Goal: Navigation & Orientation: Find specific page/section

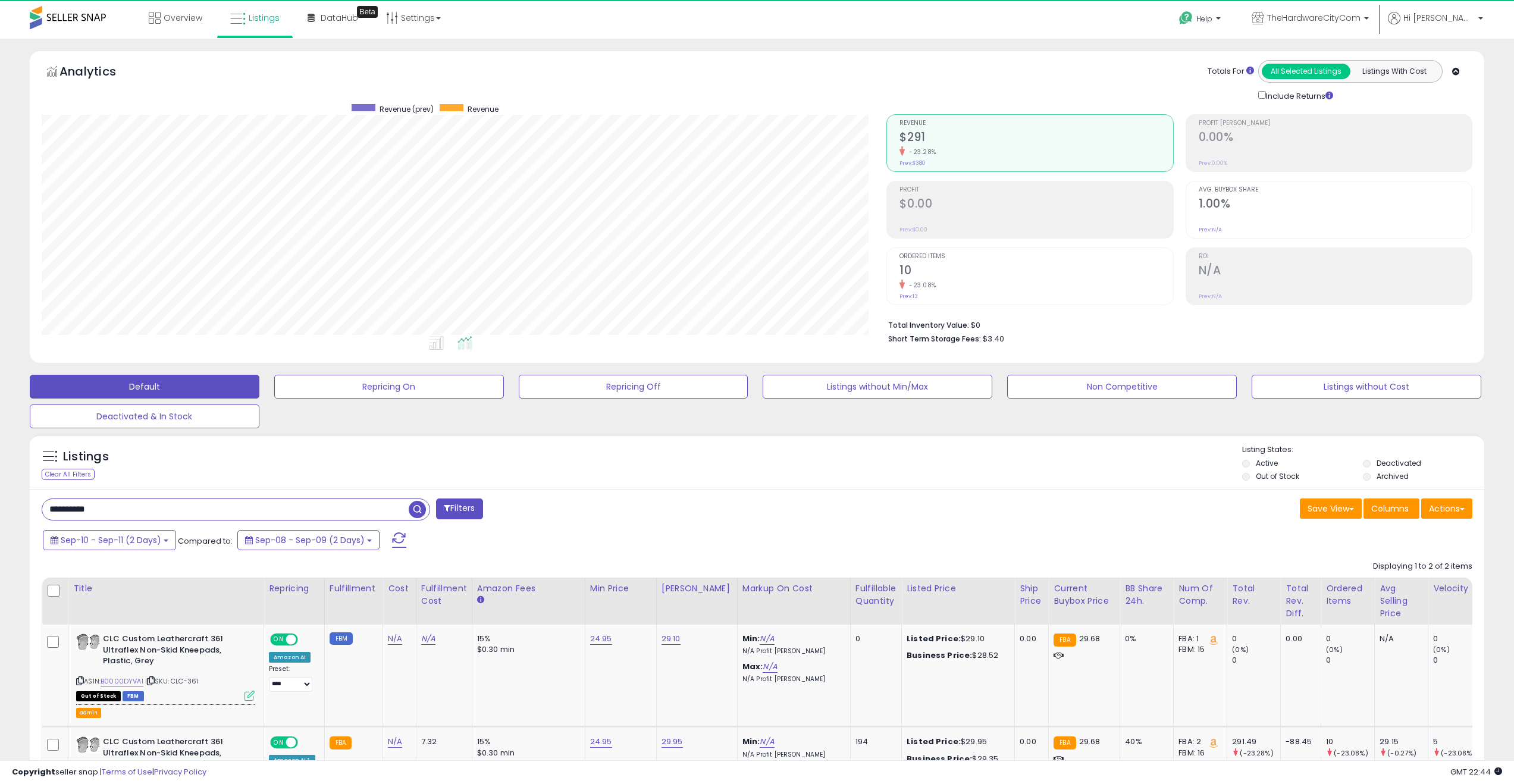
click at [798, 444] on div "Listings Clear All Filters Listing States:" at bounding box center [757, 464] width 1454 height 41
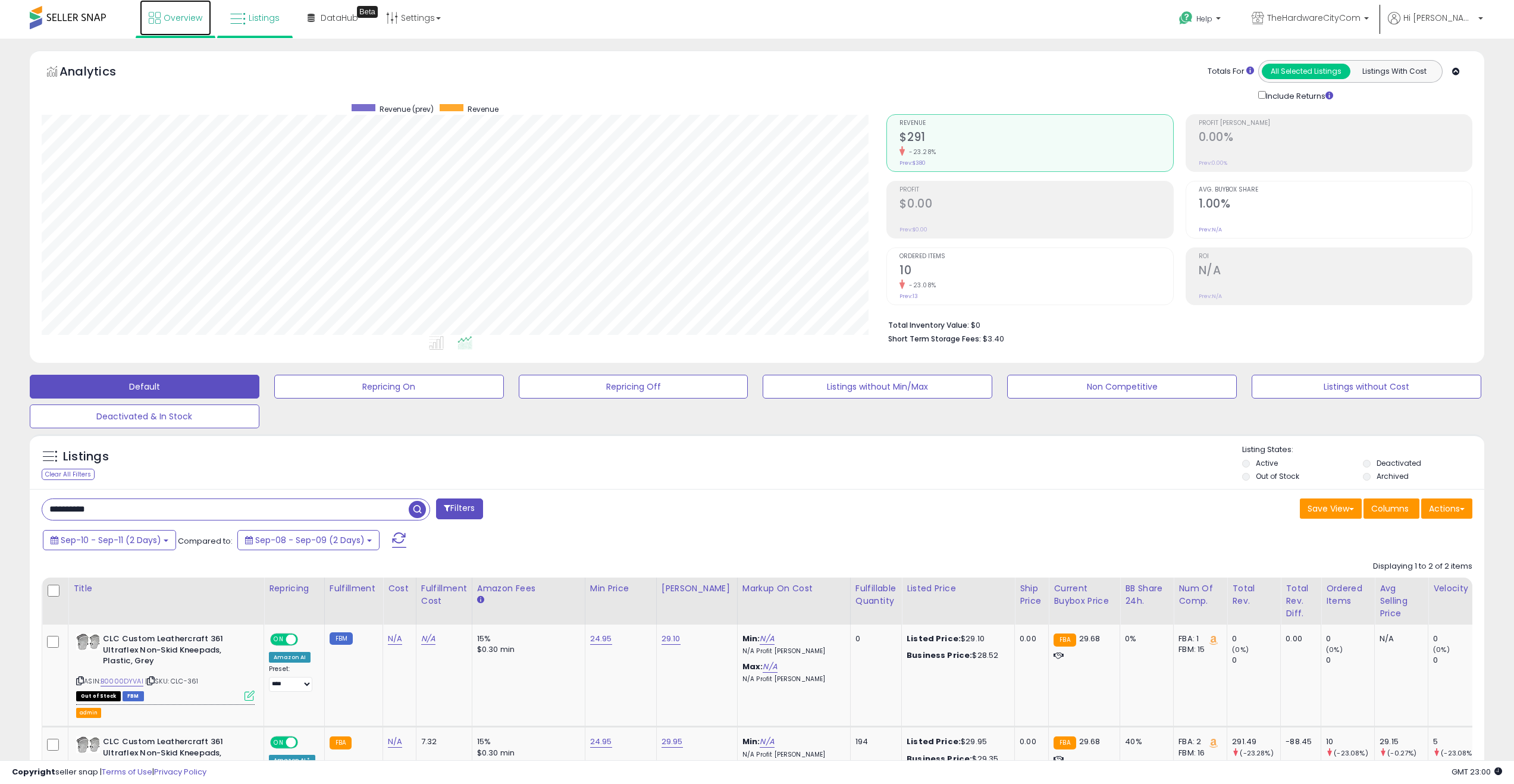
click at [173, 17] on span "Overview" at bounding box center [183, 18] width 39 height 12
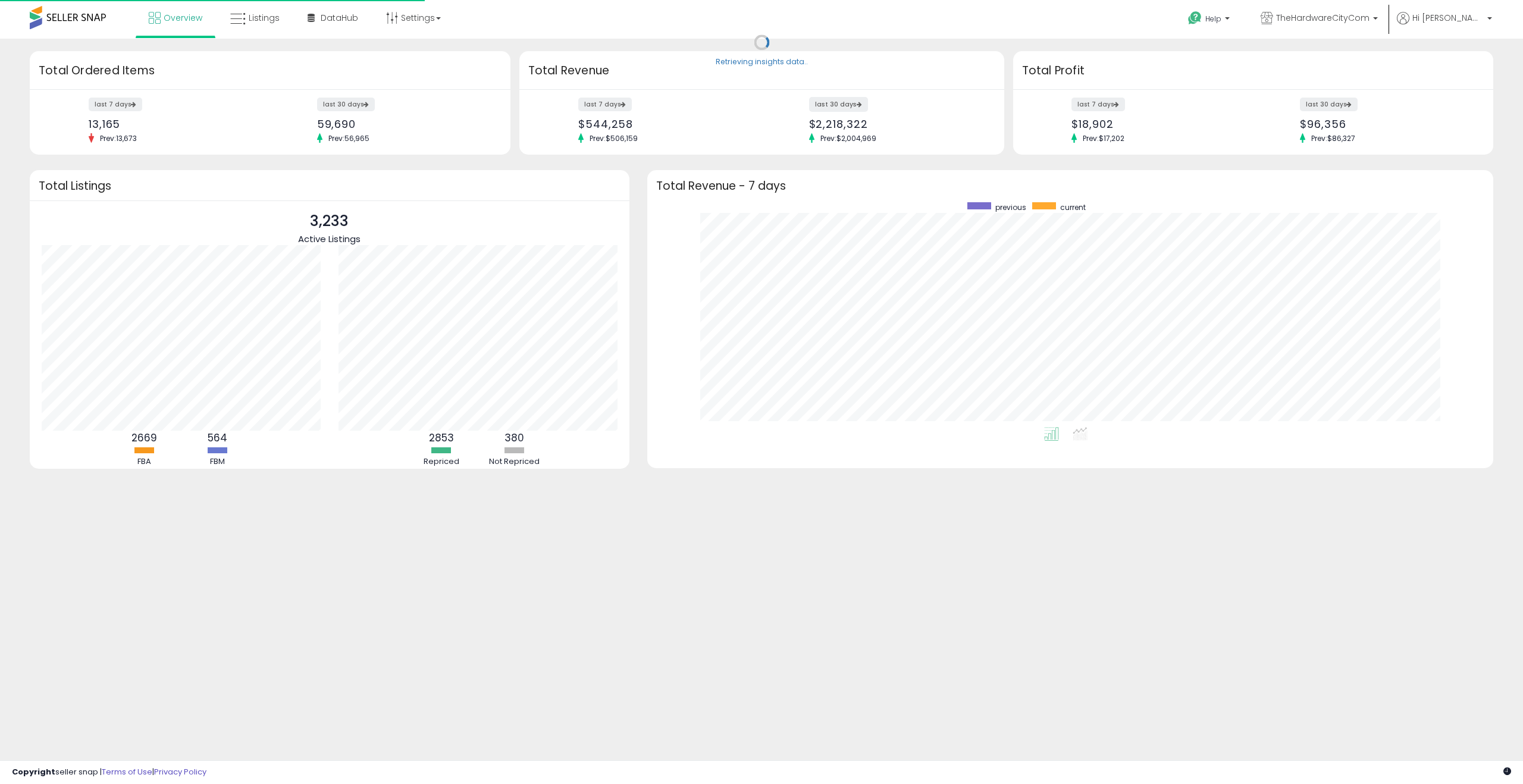
scroll to position [225, 822]
click at [404, 26] on link "Settings" at bounding box center [413, 18] width 72 height 36
click at [268, 20] on span "Listings" at bounding box center [264, 18] width 31 height 12
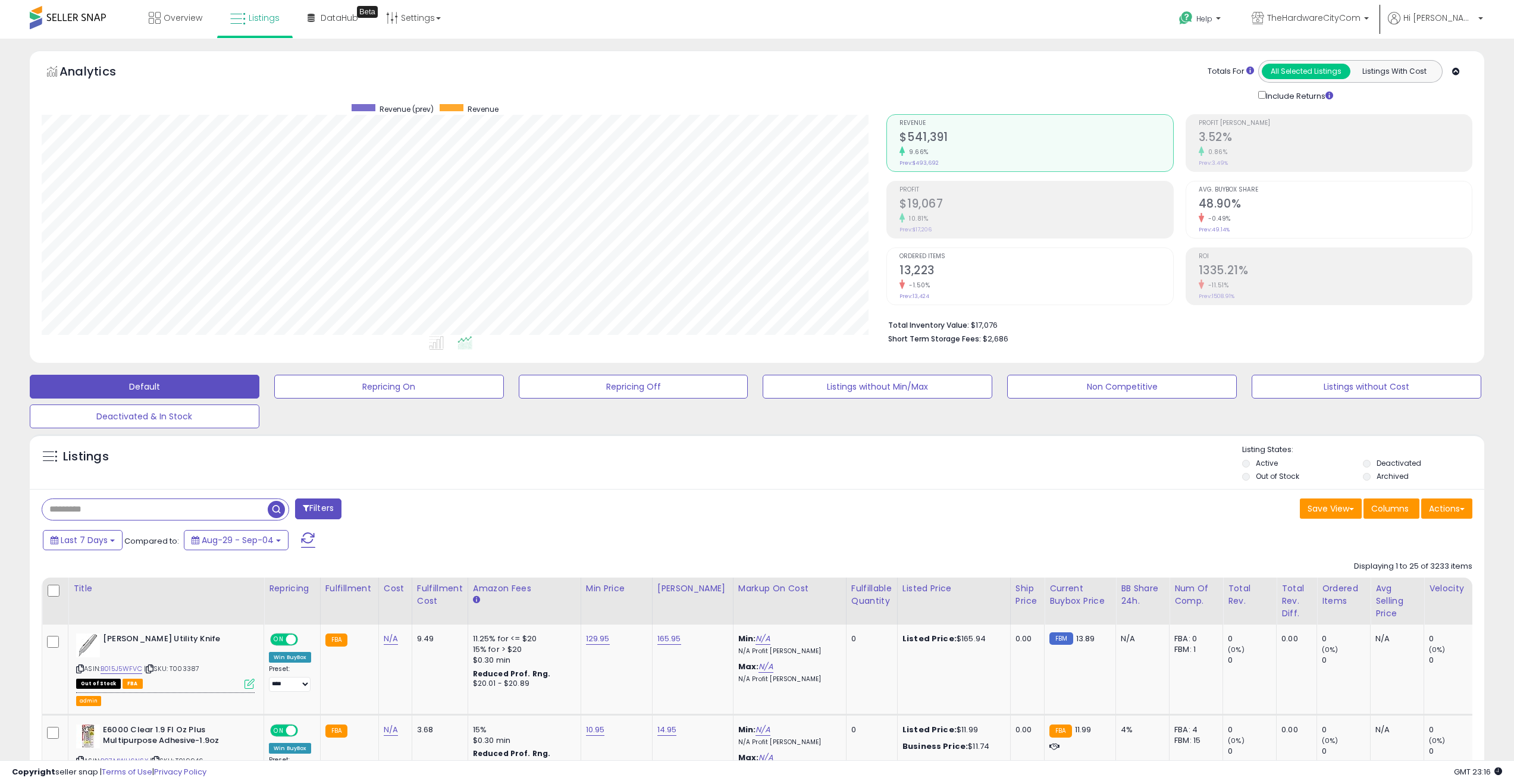
scroll to position [244, 845]
